Goal: Task Accomplishment & Management: Use online tool/utility

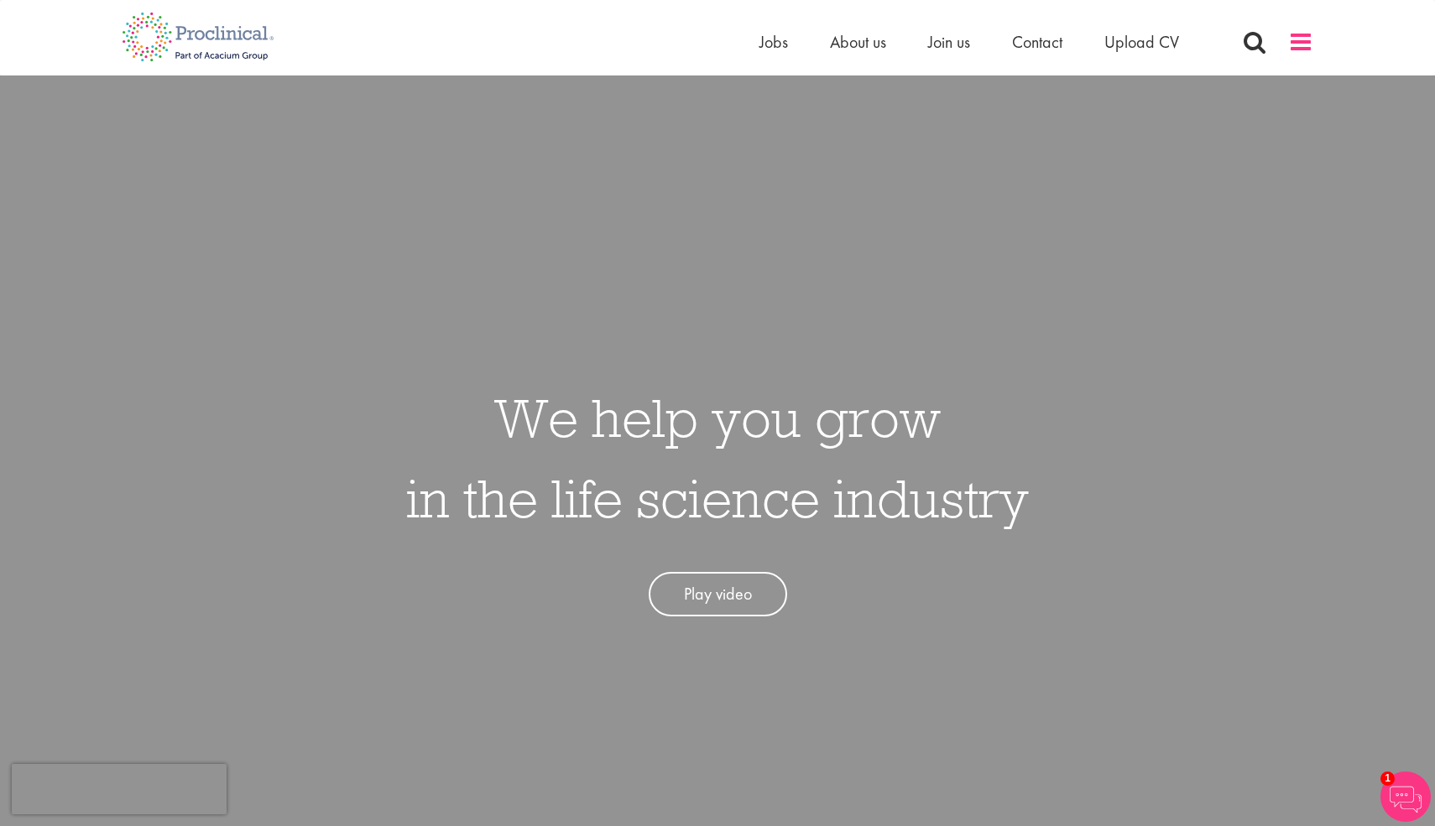
click at [1300, 44] on span at bounding box center [1300, 41] width 25 height 25
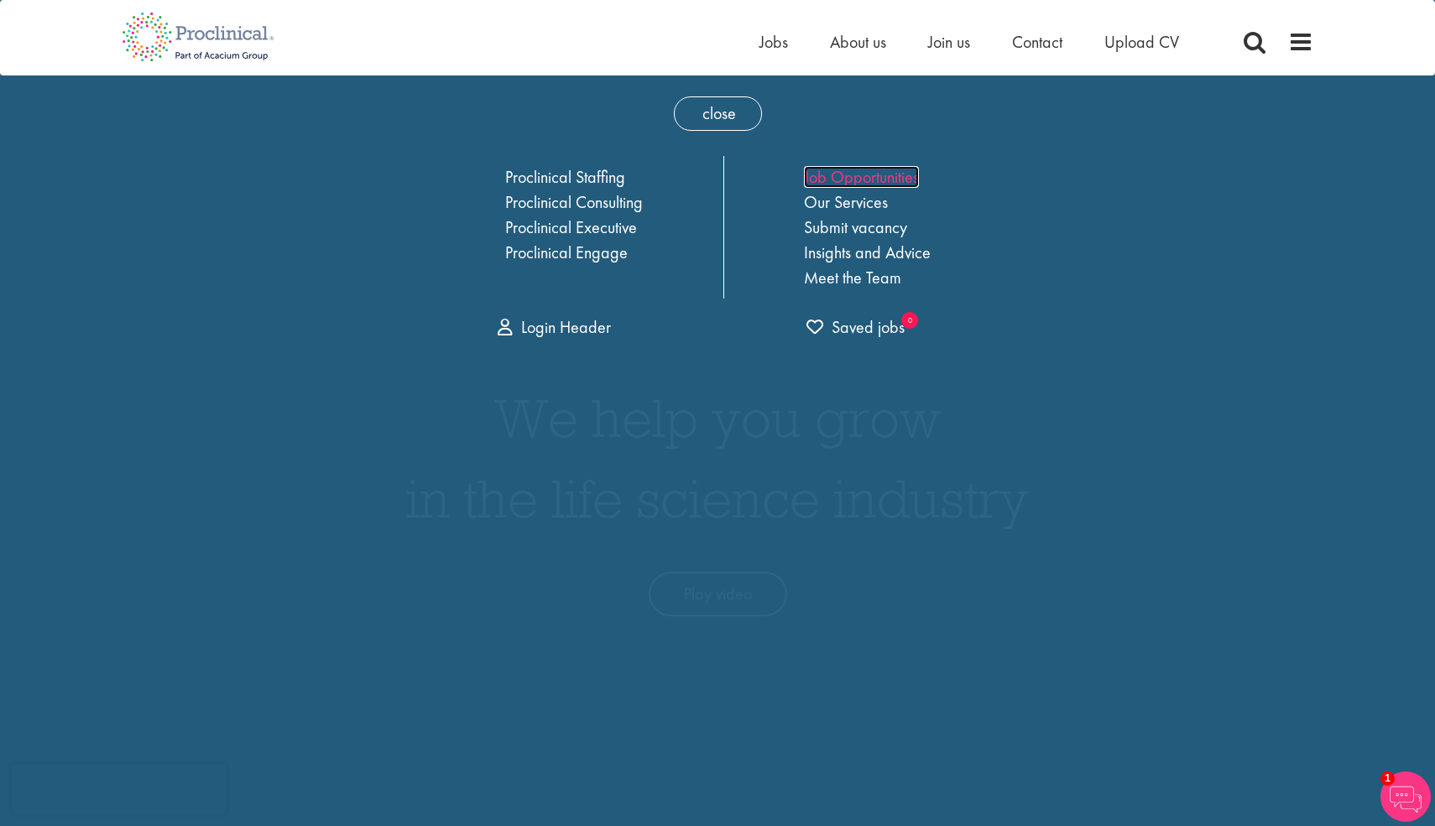
click at [857, 176] on link "Job Opportunities" at bounding box center [861, 177] width 115 height 22
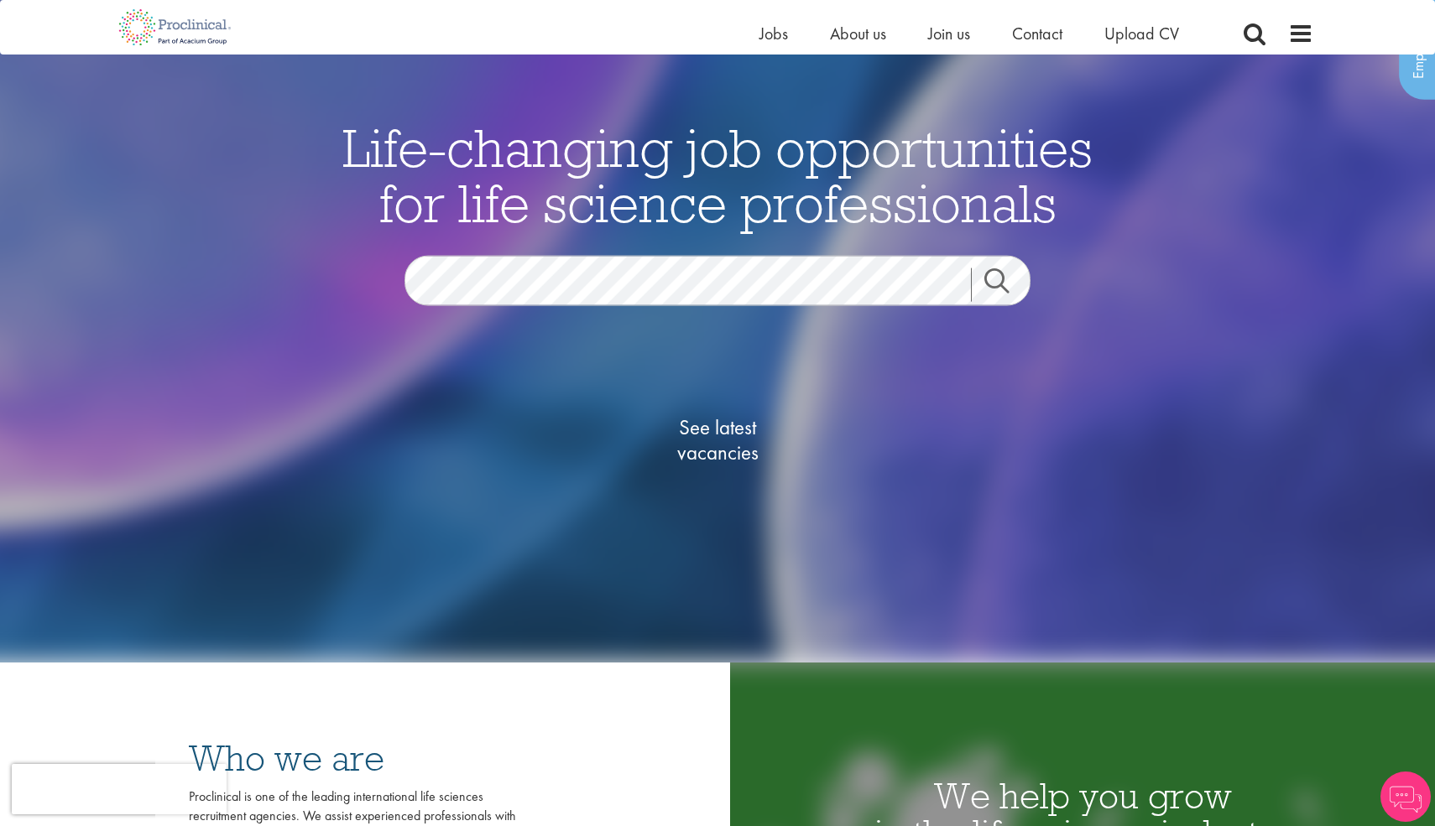
scroll to position [137, 0]
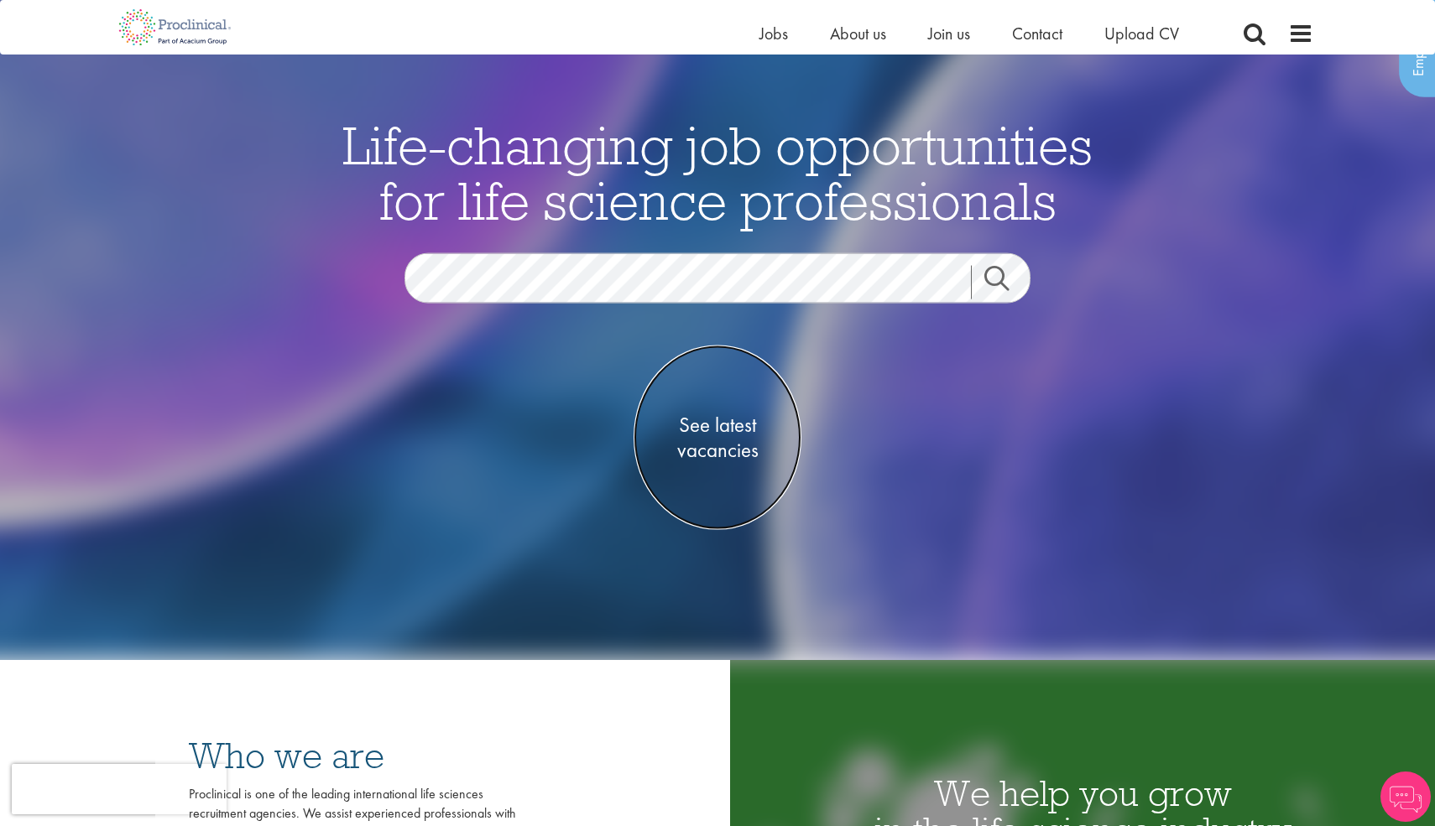
click at [722, 424] on span "See latest vacancies" at bounding box center [717, 437] width 168 height 50
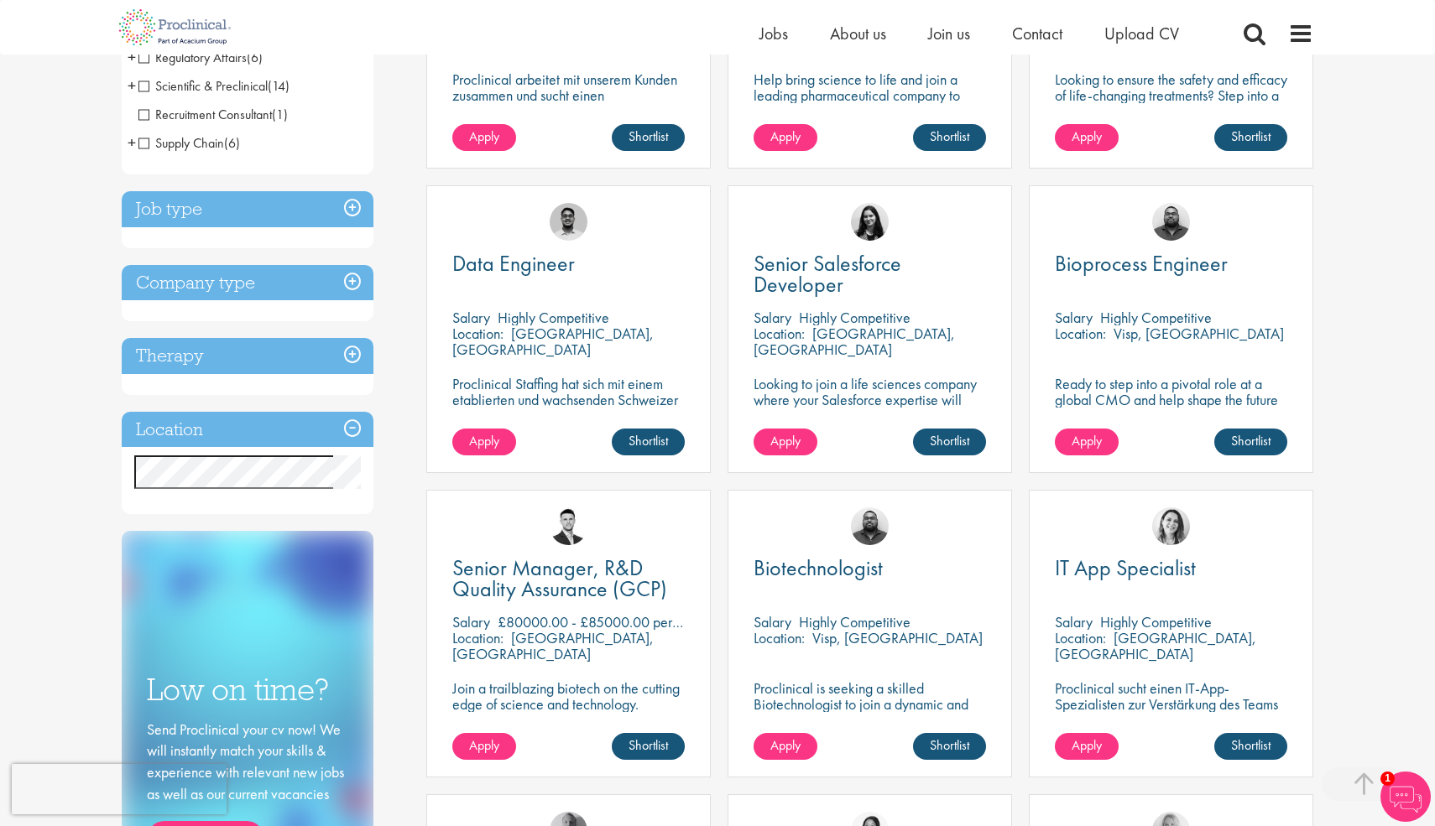
scroll to position [488, 0]
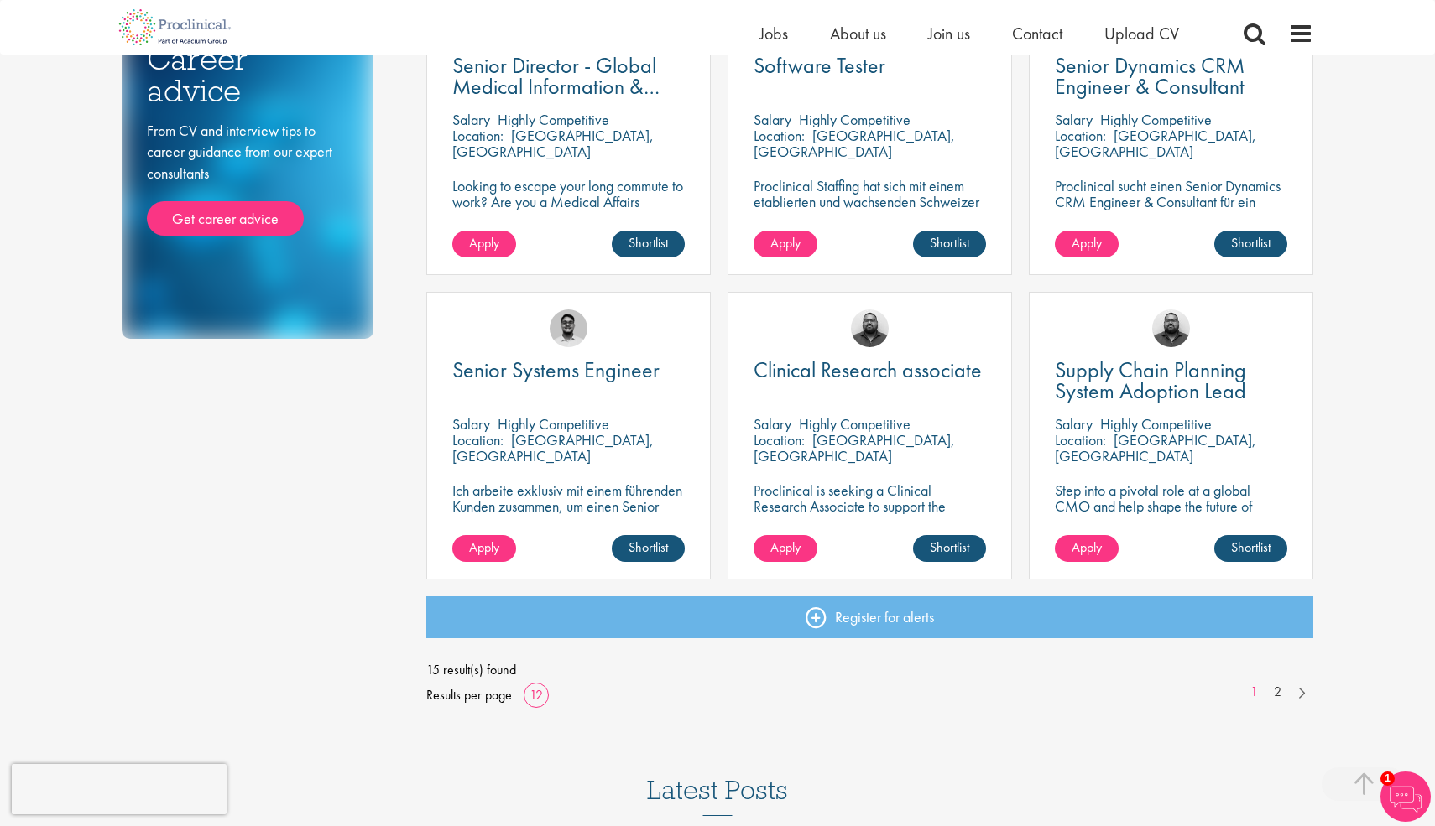
scroll to position [1014, 0]
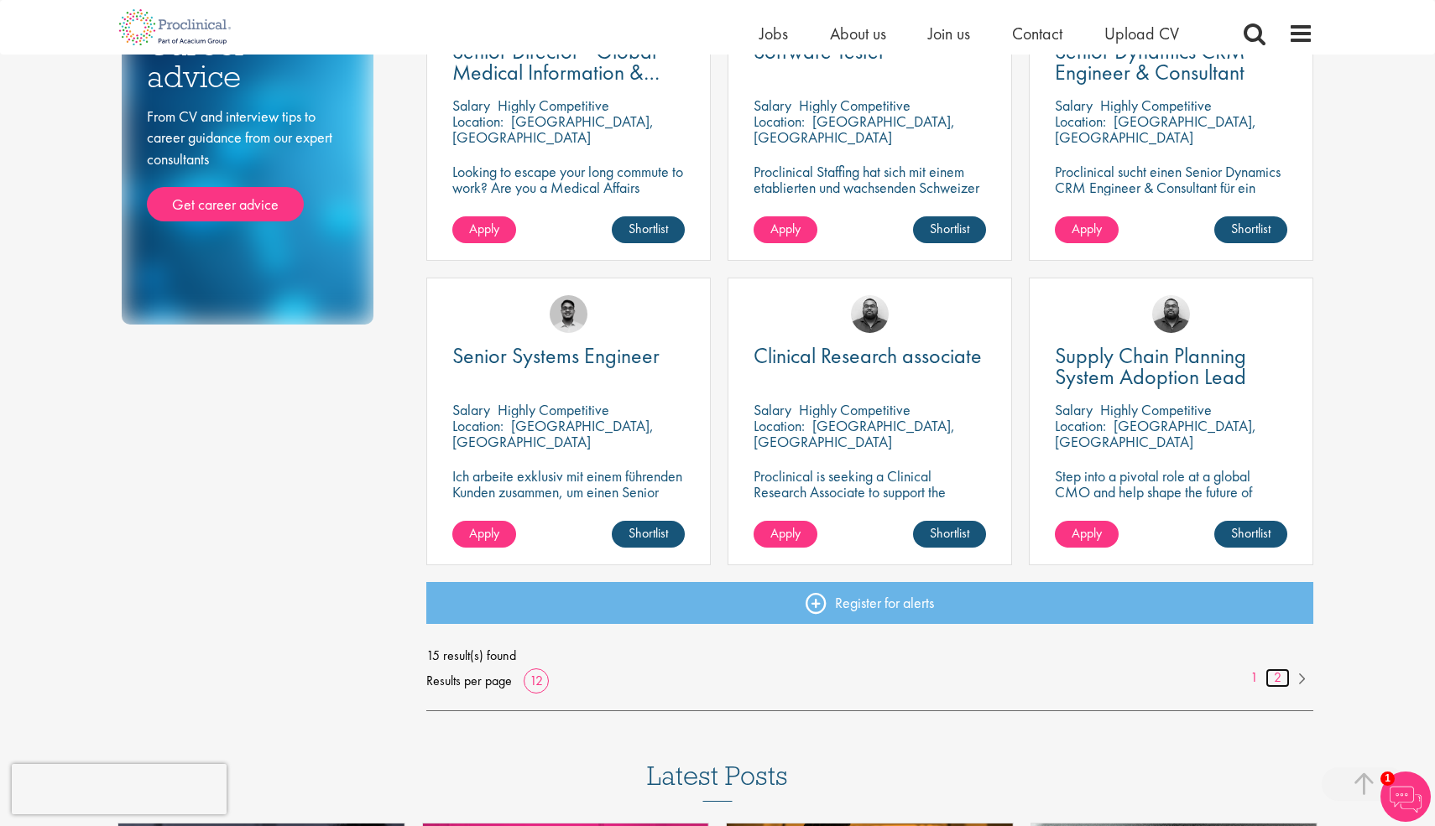
click at [1279, 675] on link "2" at bounding box center [1277, 678] width 24 height 19
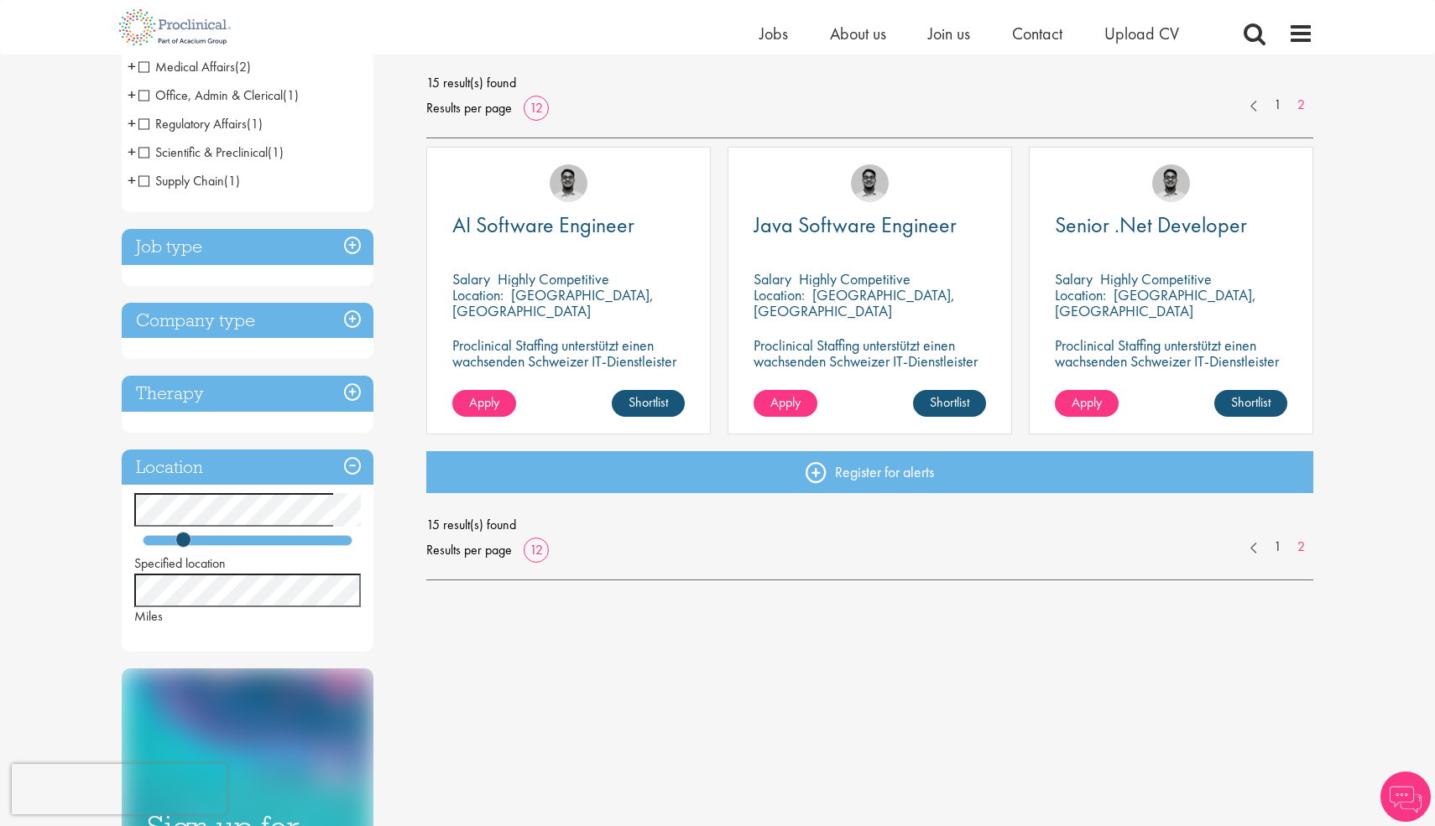
scroll to position [236, 0]
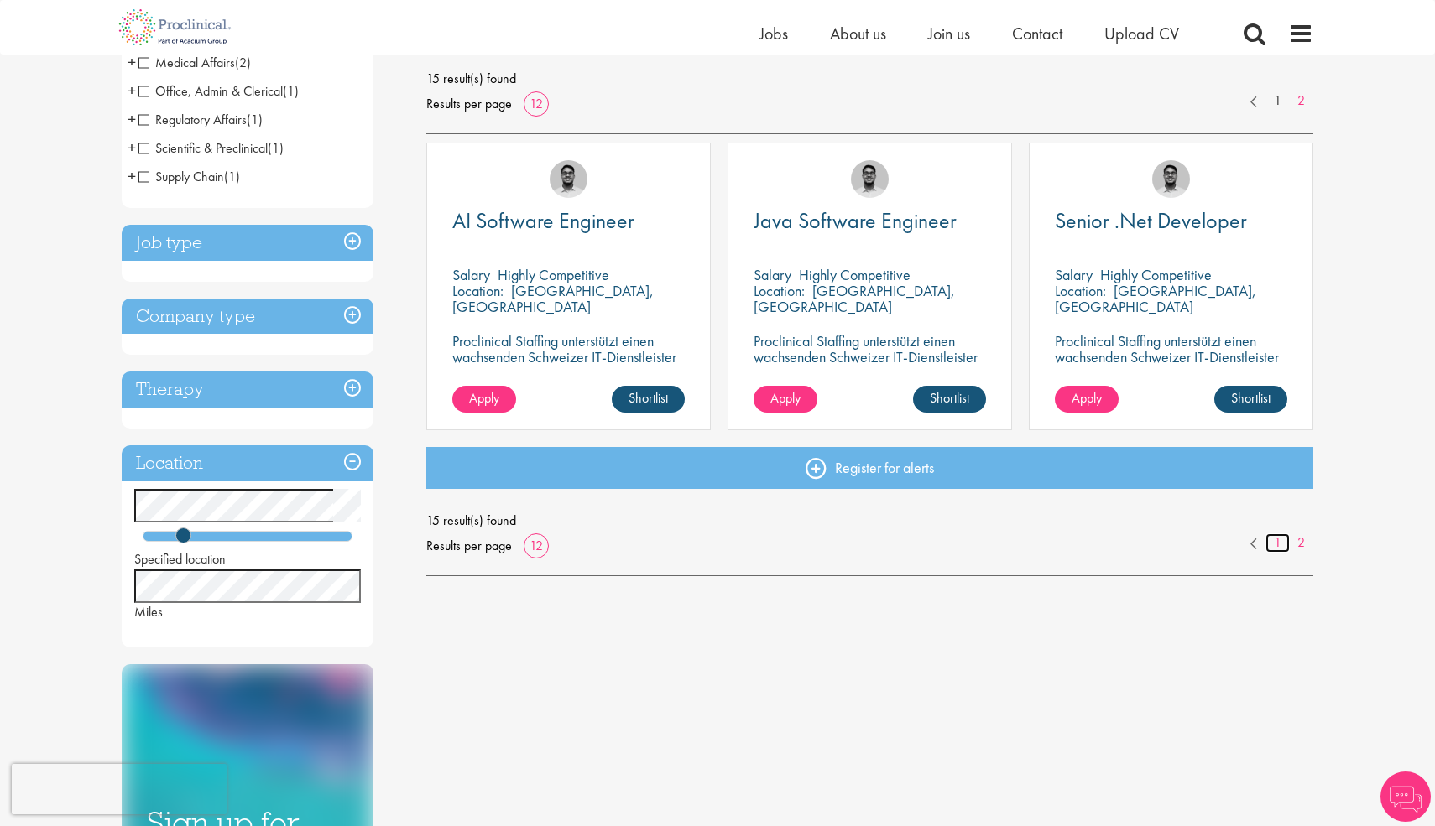
click at [1279, 543] on link "1" at bounding box center [1277, 543] width 24 height 19
